Goal: Task Accomplishment & Management: Manage account settings

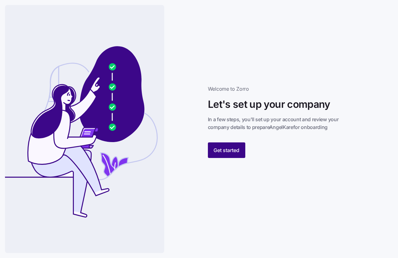
click at [223, 152] on span "Get started" at bounding box center [226, 149] width 26 height 7
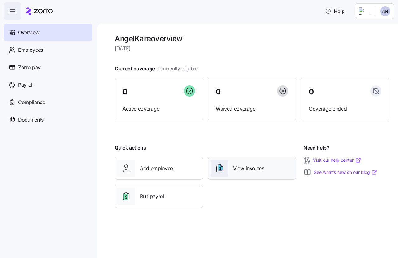
click at [251, 166] on span "View invoices" at bounding box center [248, 168] width 31 height 8
